Goal: Information Seeking & Learning: Learn about a topic

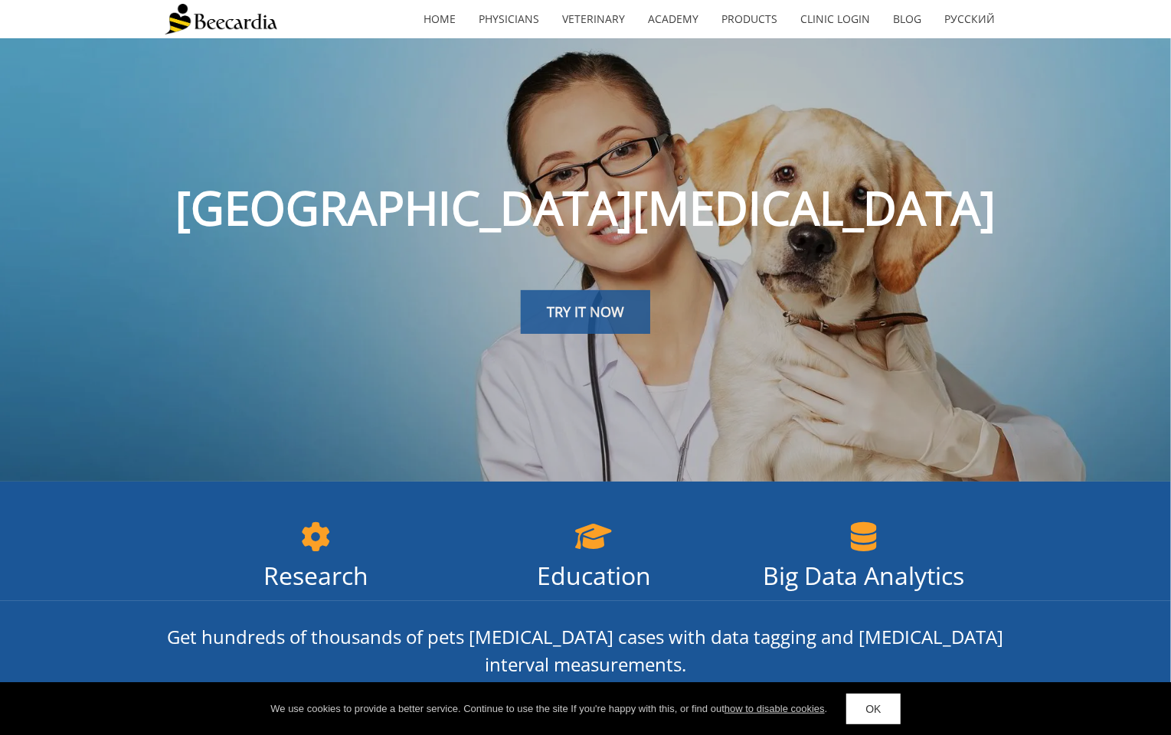
click at [622, 305] on span "TRY IT NOW" at bounding box center [585, 311] width 77 height 18
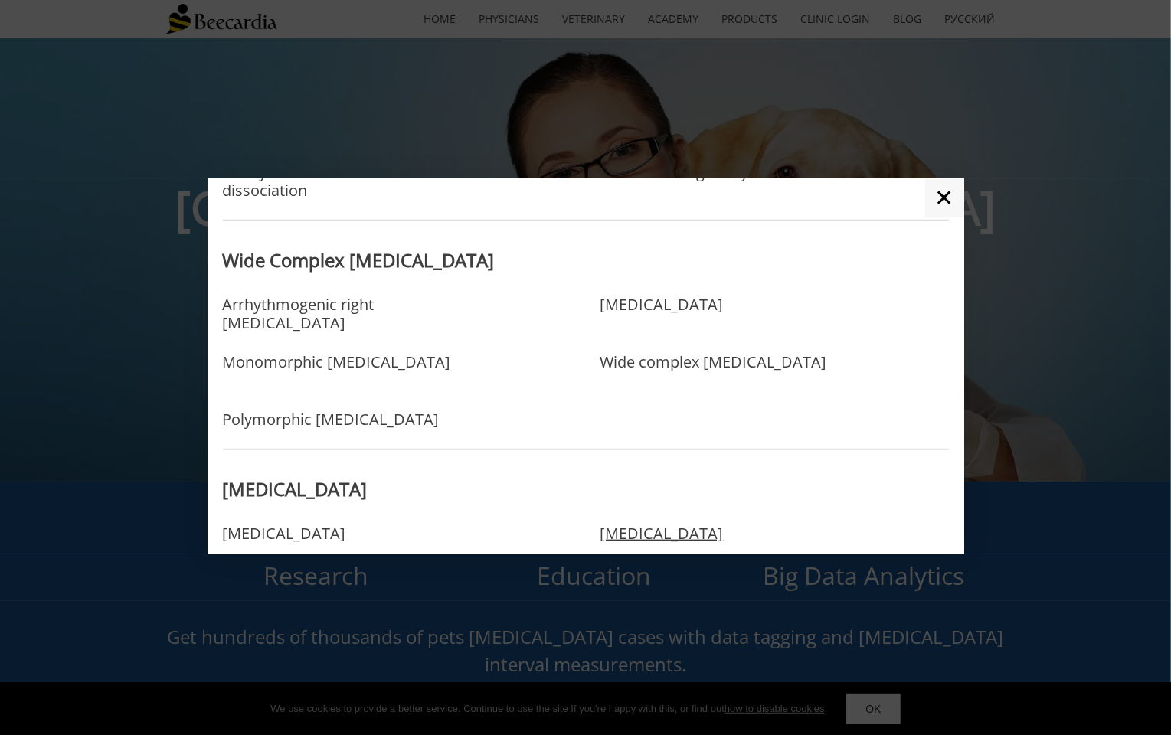
scroll to position [979, 0]
click at [433, 312] on link "Arrhythmogenic right [MEDICAL_DATA]" at bounding box center [359, 322] width 273 height 50
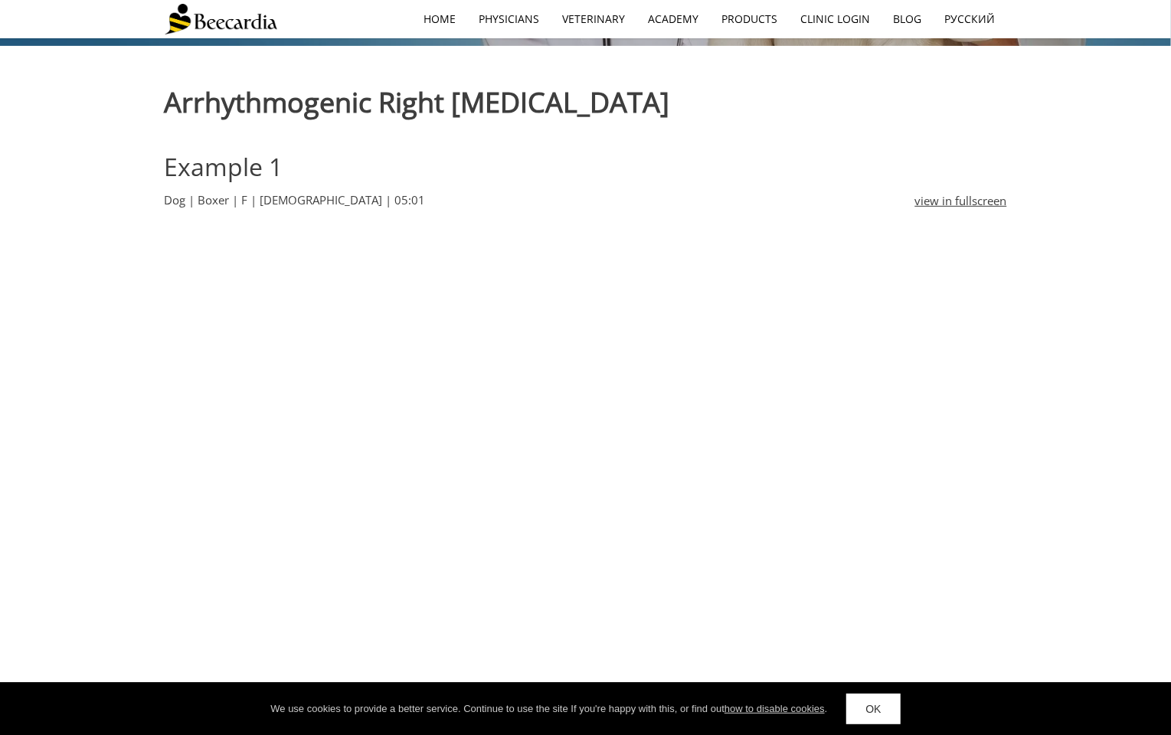
scroll to position [406, 0]
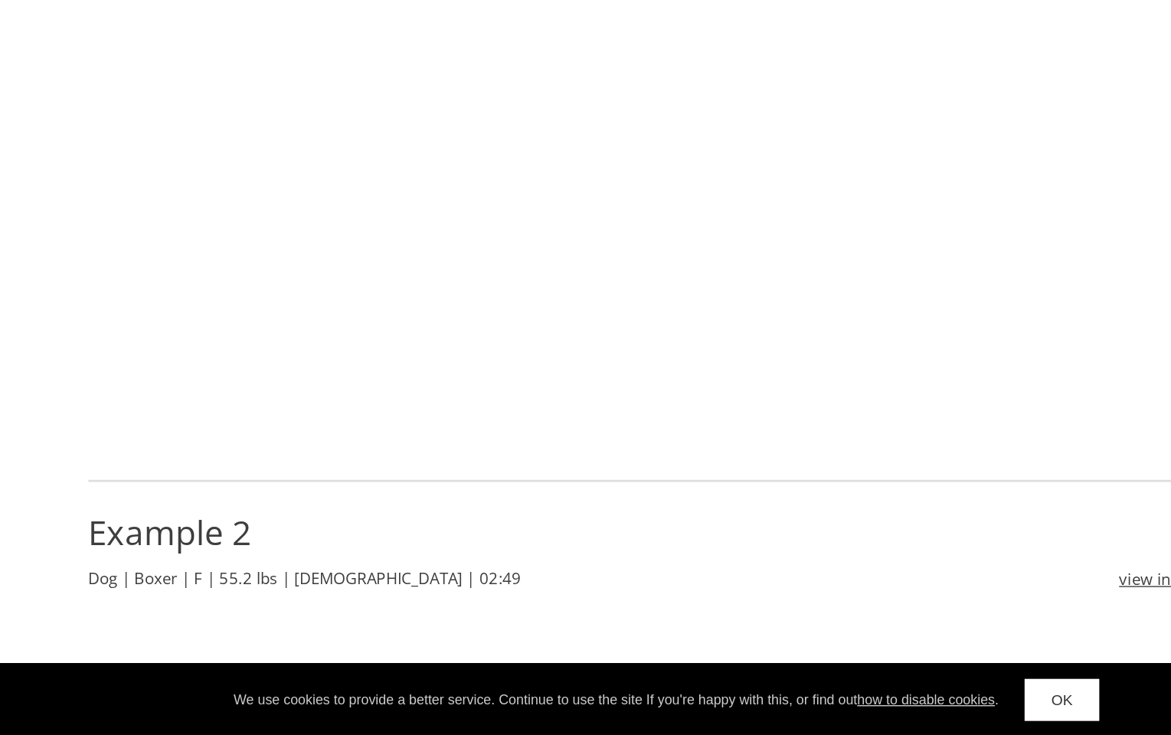
scroll to position [593, 0]
